Goal: Information Seeking & Learning: Learn about a topic

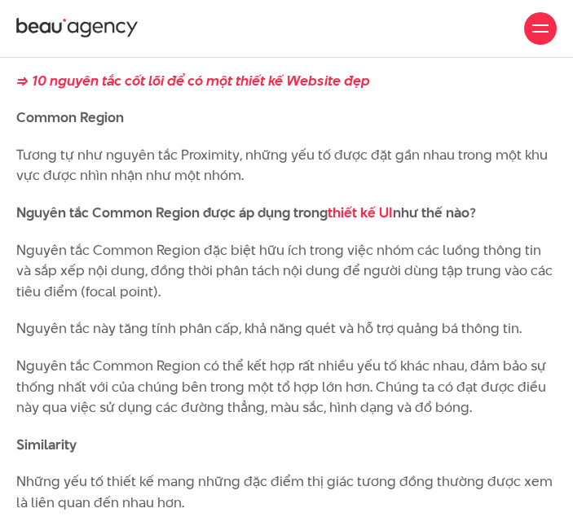
scroll to position [5610, 0]
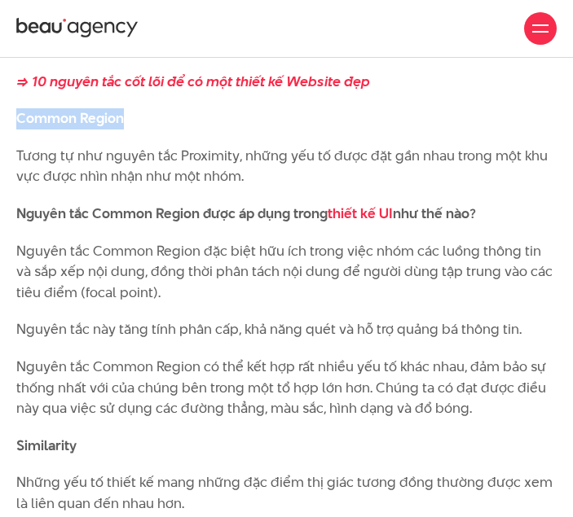
drag, startPoint x: 16, startPoint y: 99, endPoint x: 149, endPoint y: 108, distance: 133.1
click at [149, 108] on p "Common Region" at bounding box center [286, 118] width 540 height 21
copy b "Common Region"
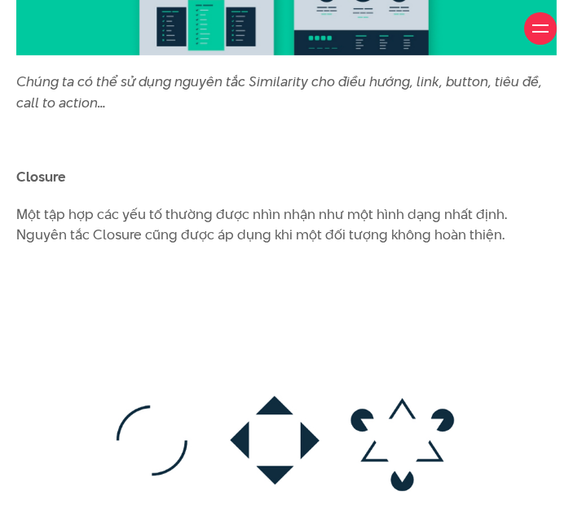
scroll to position [7103, 0]
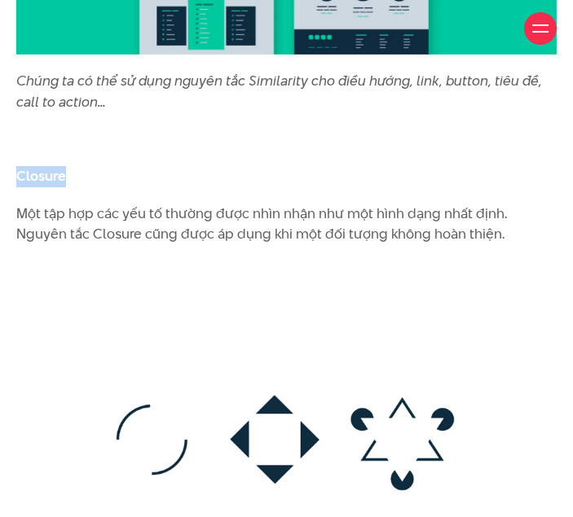
drag, startPoint x: 20, startPoint y: 156, endPoint x: 86, endPoint y: 156, distance: 66.8
click at [86, 166] on p "Closure" at bounding box center [286, 176] width 540 height 21
copy b "Closure"
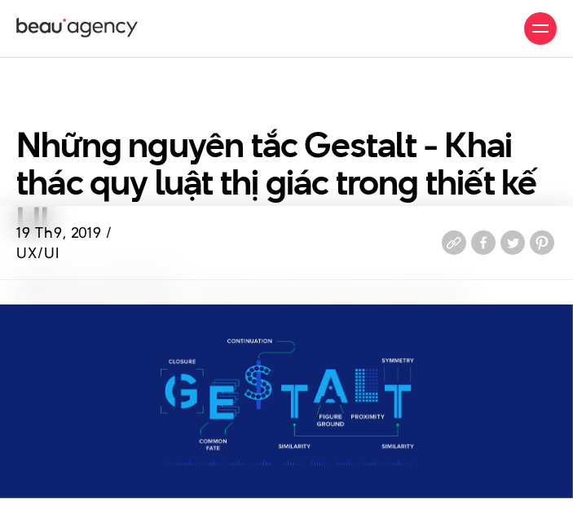
scroll to position [0, 0]
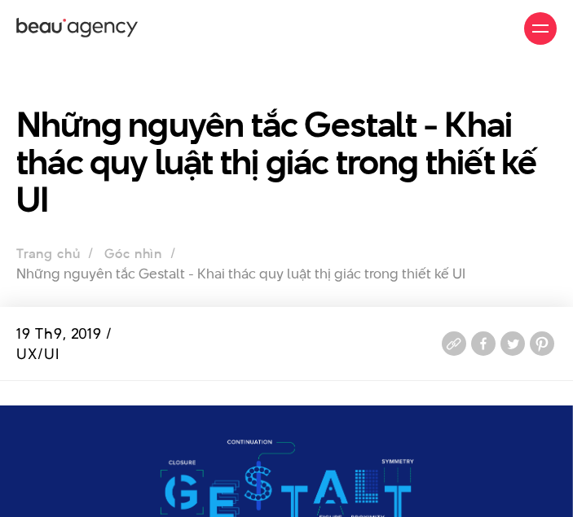
click at [270, 190] on h1 "Những nguyên tắc Gestalt - Khai thác quy luật thị giác trong thiết kế UI" at bounding box center [286, 162] width 540 height 112
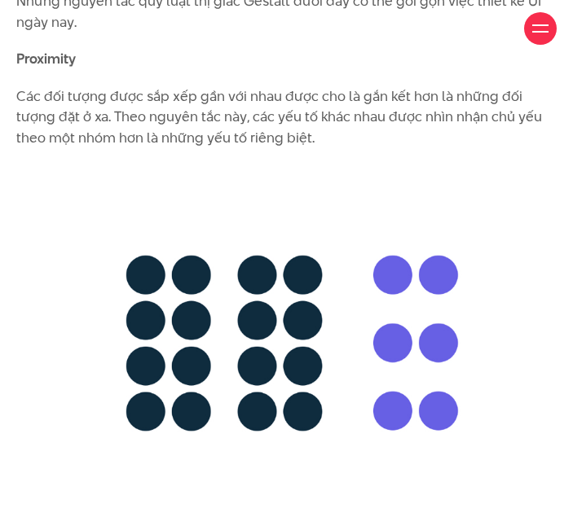
scroll to position [4447, 0]
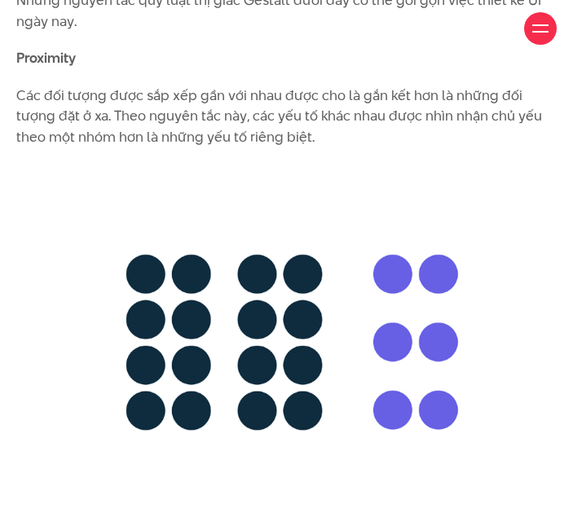
click at [335, 412] on img at bounding box center [286, 343] width 540 height 356
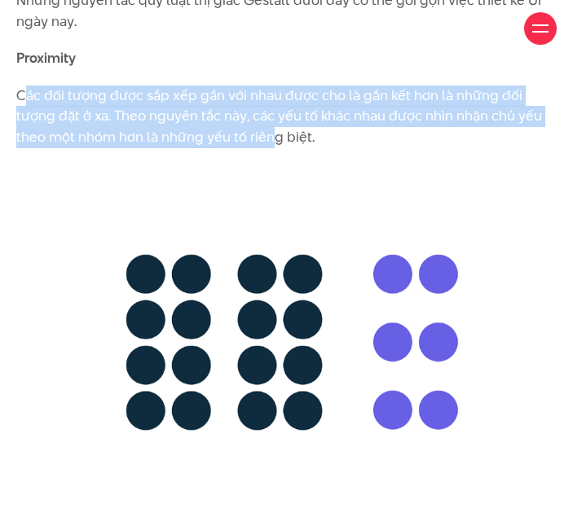
drag, startPoint x: 22, startPoint y: 71, endPoint x: 275, endPoint y: 120, distance: 257.9
click at [275, 120] on p "Các đối tượng được sắp xếp gần với nhau được cho là gắn kết hơn là những đối tư…" at bounding box center [286, 117] width 540 height 63
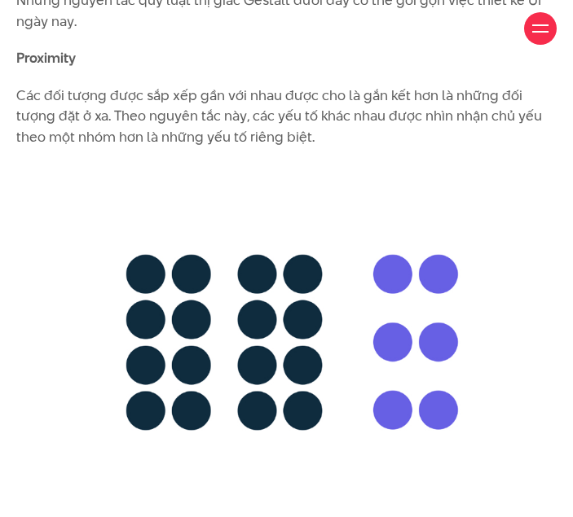
click at [314, 118] on p "Các đối tượng được sắp xếp gần với nhau được cho là gắn kết hơn là những đối tư…" at bounding box center [286, 117] width 540 height 63
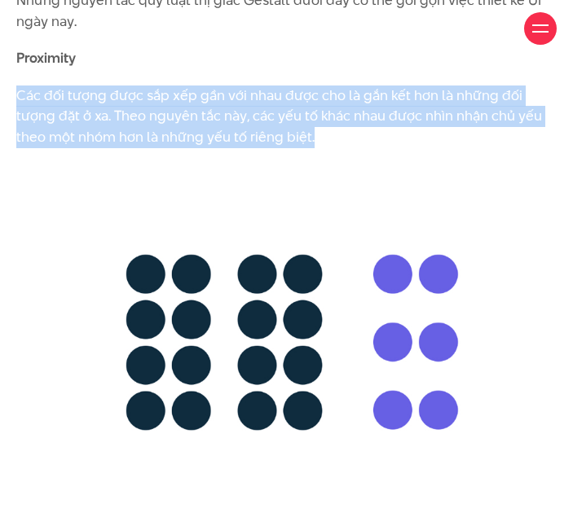
drag, startPoint x: 19, startPoint y: 69, endPoint x: 331, endPoint y: 116, distance: 316.3
click at [331, 116] on p "Các đối tượng được sắp xếp gần với nhau được cho là gắn kết hơn là những đối tư…" at bounding box center [286, 117] width 540 height 63
copy p "Các đối tượng được sắp xếp gần với nhau được cho là gắn kết hơn là những đối tư…"
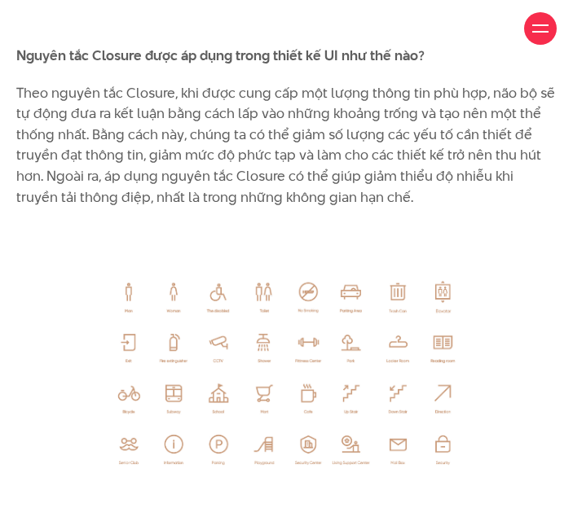
scroll to position [7691, 0]
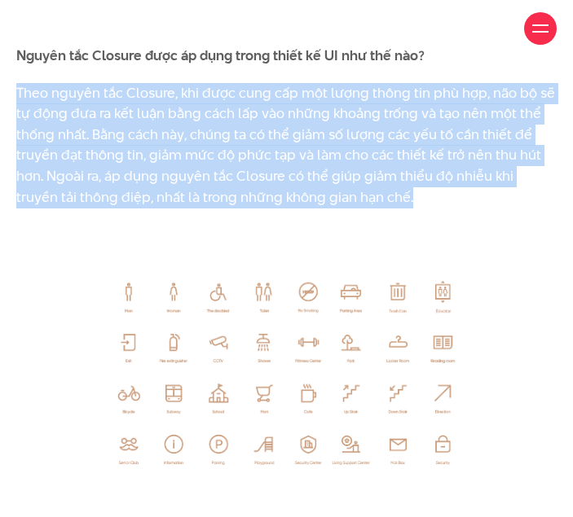
drag, startPoint x: 16, startPoint y: 67, endPoint x: 367, endPoint y: 174, distance: 367.1
click at [367, 174] on p "Theo nguyên tắc Closure, khi được cung cấp một lượng thông tin phù hợp, não bộ …" at bounding box center [286, 145] width 540 height 125
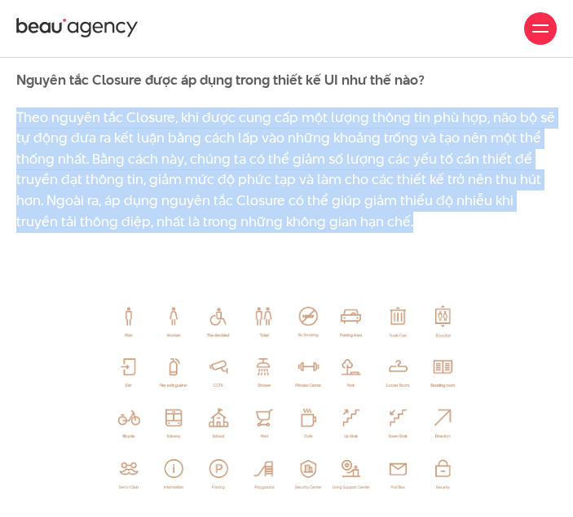
scroll to position [7663, 0]
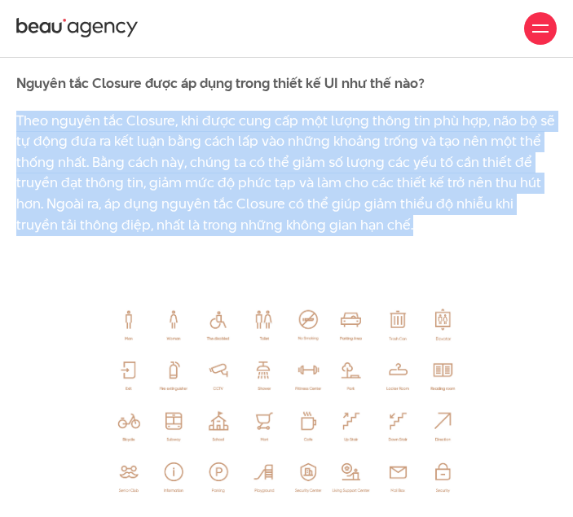
copy p "Theo nguyên tắc Closure, khi được cung cấp một lượng thông tin phù hợp, não bộ …"
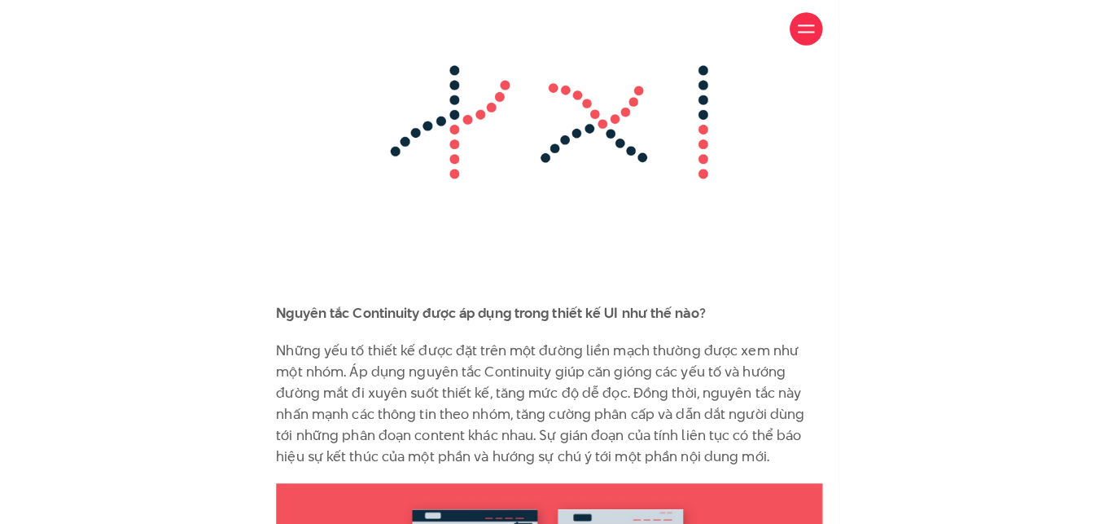
scroll to position [9628, 0]
